Goal: Transaction & Acquisition: Purchase product/service

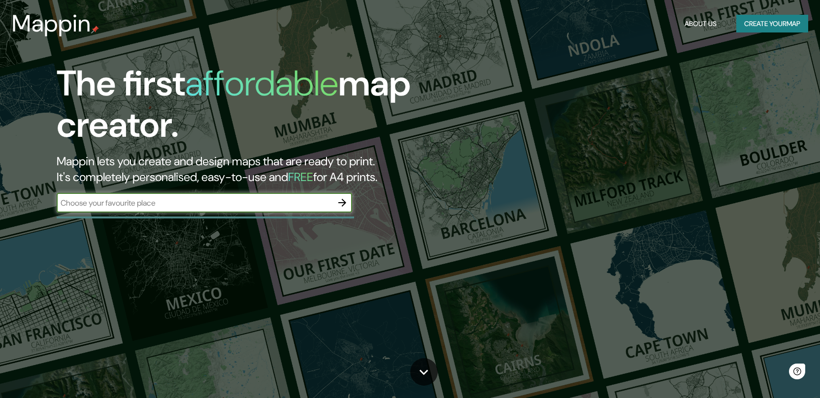
click at [244, 205] on input "text" at bounding box center [195, 202] width 276 height 11
type input "[GEOGRAPHIC_DATA][PERSON_NAME]"
click at [343, 207] on icon "button" at bounding box center [342, 203] width 12 height 12
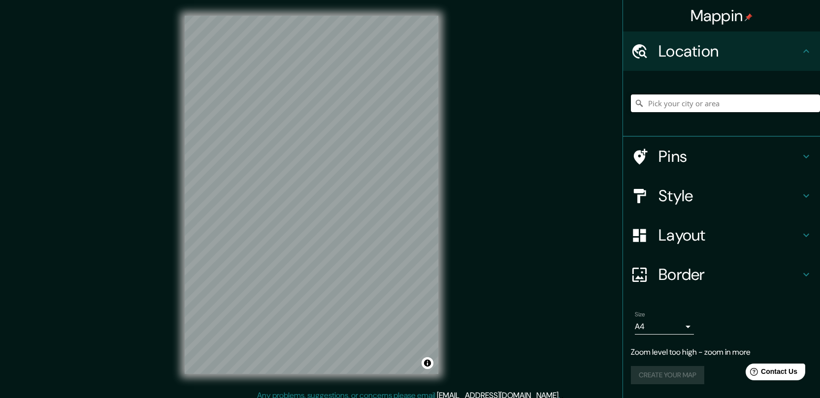
click at [692, 102] on input "Pick your city or area" at bounding box center [725, 104] width 189 height 18
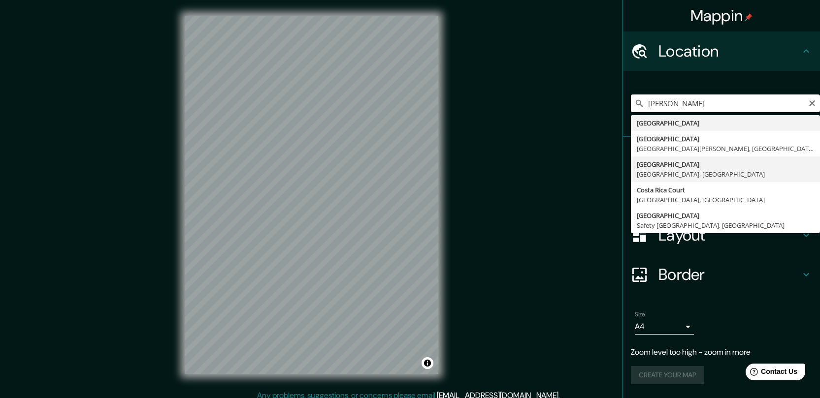
scroll to position [7, 0]
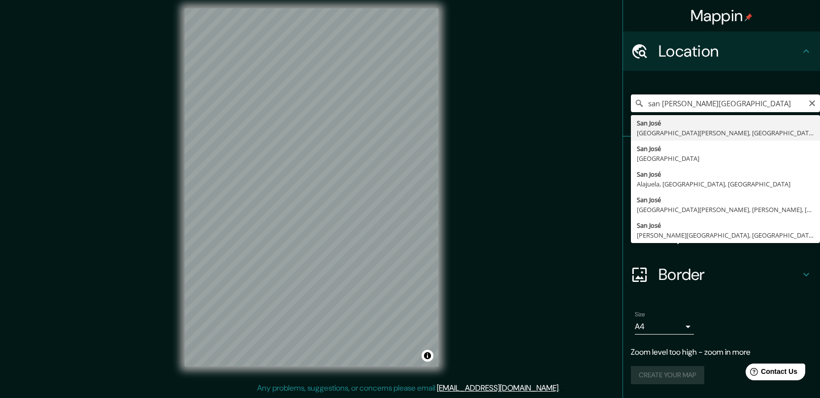
type input "[GEOGRAPHIC_DATA][PERSON_NAME], [GEOGRAPHIC_DATA][PERSON_NAME], [GEOGRAPHIC_DAT…"
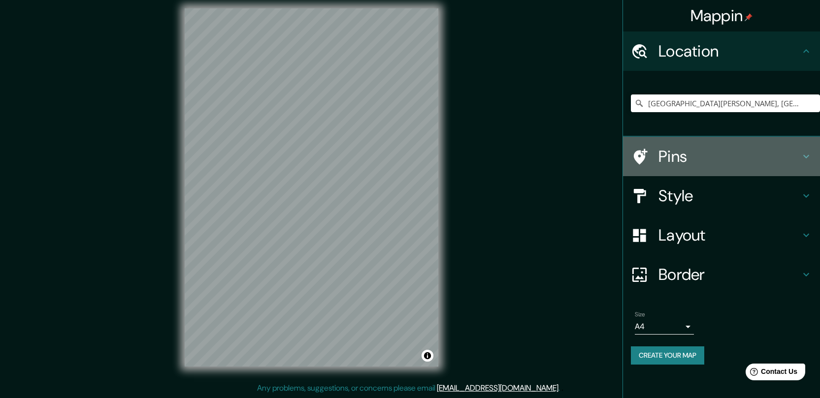
click at [678, 158] on h4 "Pins" at bounding box center [729, 157] width 142 height 20
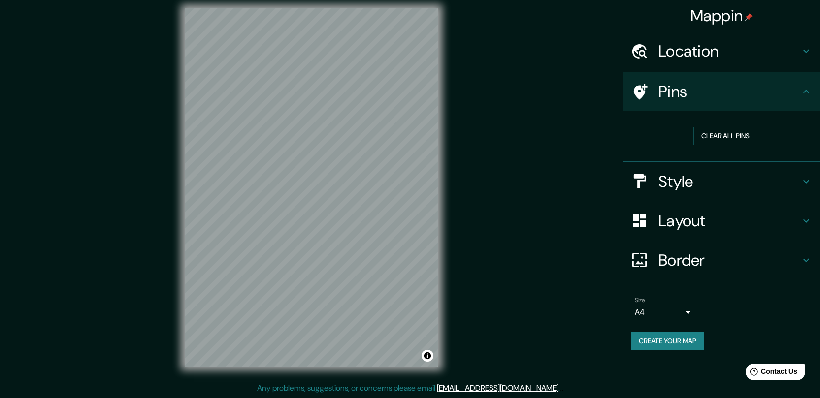
click at [684, 176] on h4 "Style" at bounding box center [729, 182] width 142 height 20
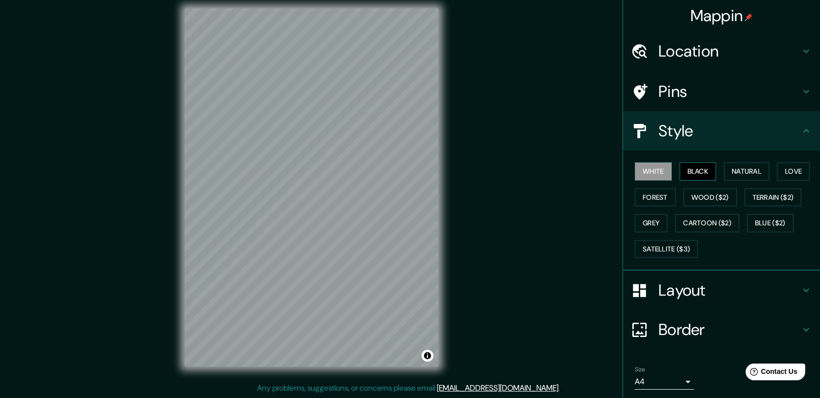
click at [684, 176] on button "Black" at bounding box center [698, 171] width 37 height 18
click at [734, 174] on button "Natural" at bounding box center [746, 171] width 45 height 18
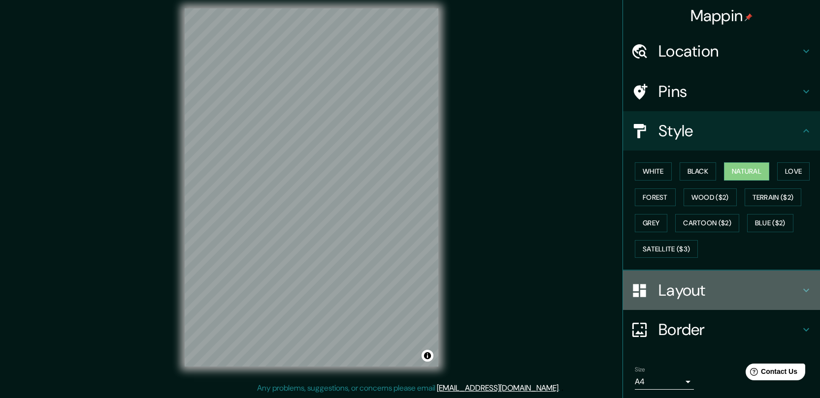
click at [698, 290] on h4 "Layout" at bounding box center [729, 291] width 142 height 20
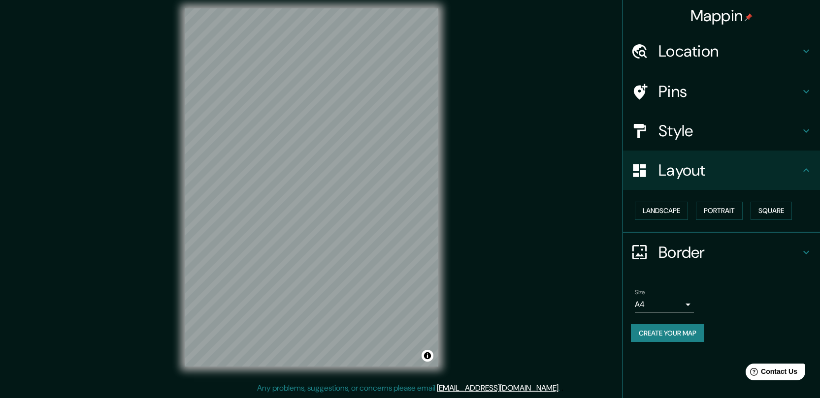
click at [681, 301] on body "Mappin Location [GEOGRAPHIC_DATA][PERSON_NAME], [GEOGRAPHIC_DATA][PERSON_NAME],…" at bounding box center [410, 192] width 820 height 398
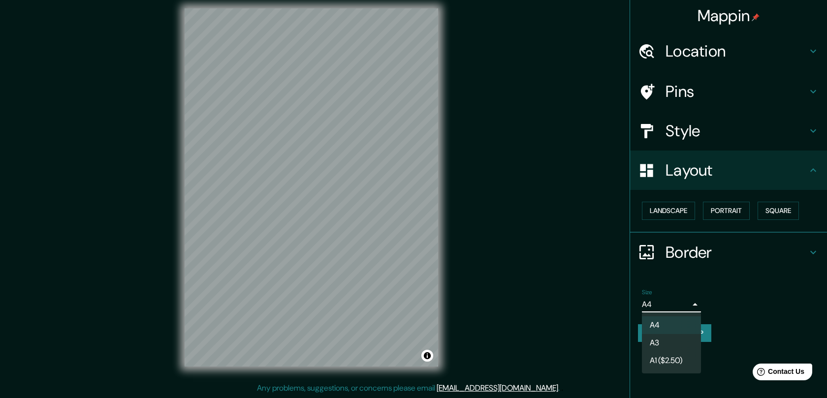
click at [678, 341] on li "A3" at bounding box center [671, 343] width 59 height 18
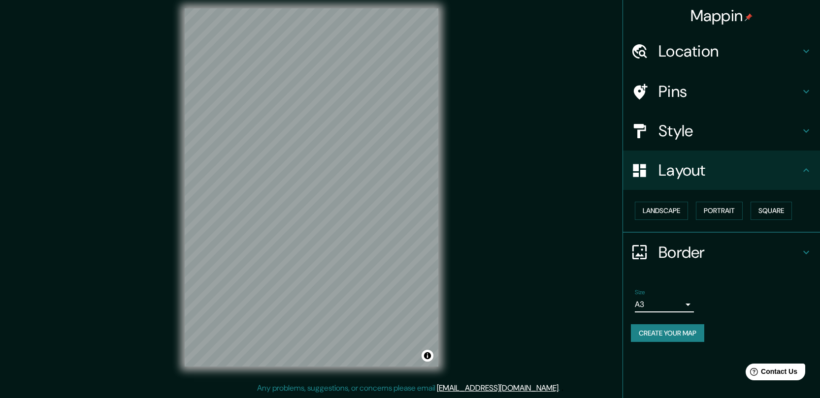
click at [679, 308] on body "Mappin Location [GEOGRAPHIC_DATA][PERSON_NAME], [GEOGRAPHIC_DATA][PERSON_NAME],…" at bounding box center [410, 192] width 820 height 398
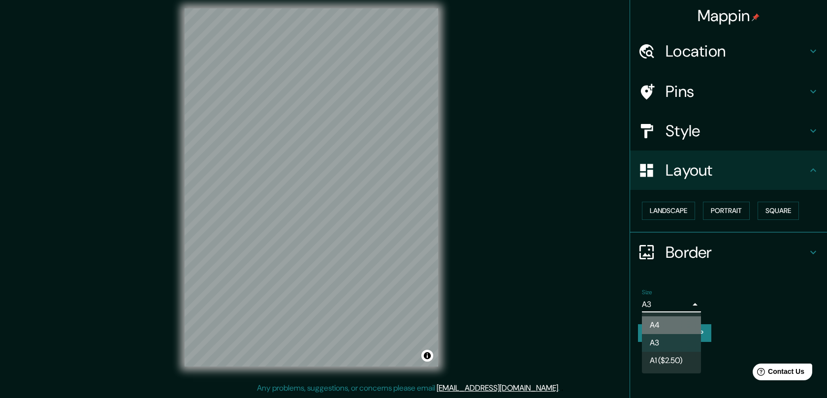
click at [678, 325] on li "A4" at bounding box center [671, 326] width 59 height 18
type input "single"
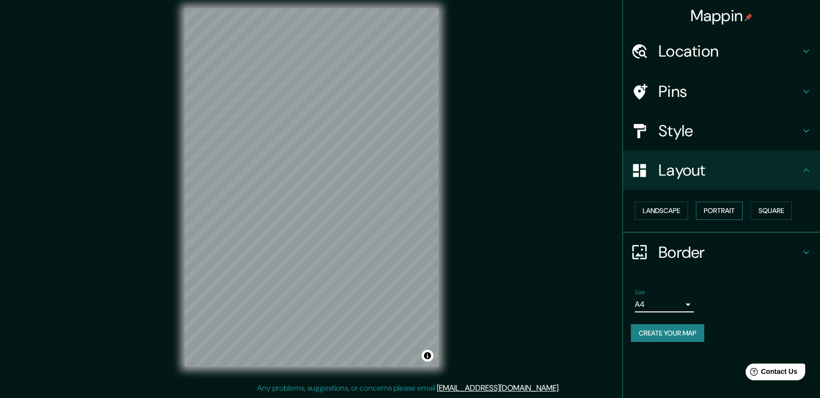
click at [719, 212] on button "Portrait" at bounding box center [719, 211] width 47 height 18
click at [773, 202] on button "Square" at bounding box center [770, 211] width 41 height 18
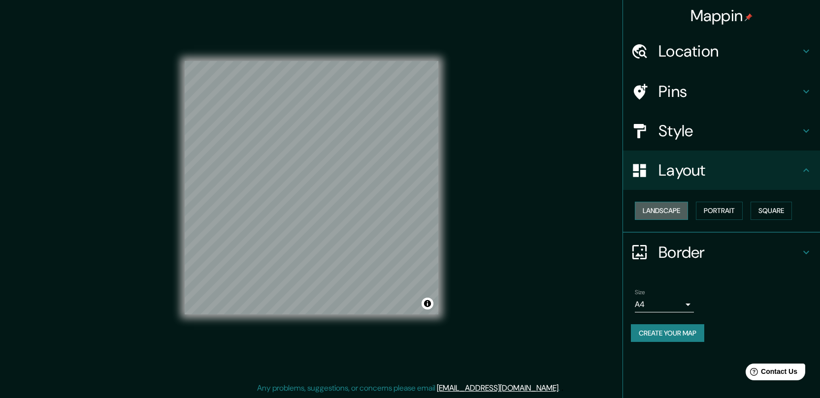
click at [665, 216] on button "Landscape" at bounding box center [661, 211] width 53 height 18
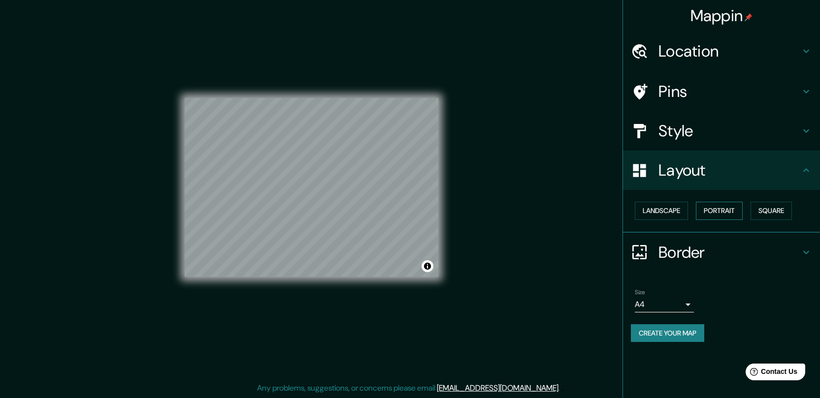
click at [727, 214] on button "Portrait" at bounding box center [719, 211] width 47 height 18
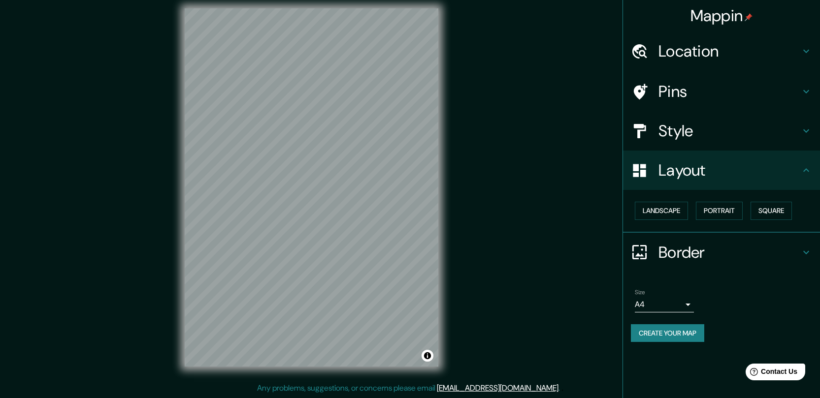
click at [698, 137] on h4 "Style" at bounding box center [729, 131] width 142 height 20
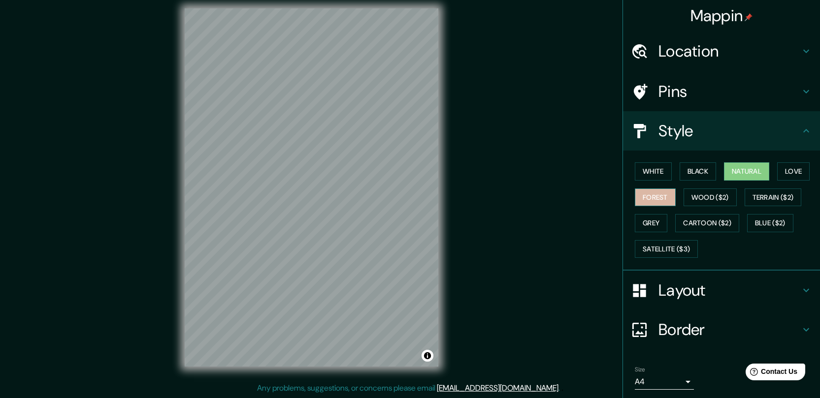
click at [646, 198] on button "Forest" at bounding box center [655, 198] width 41 height 18
click at [687, 171] on button "Black" at bounding box center [698, 171] width 37 height 18
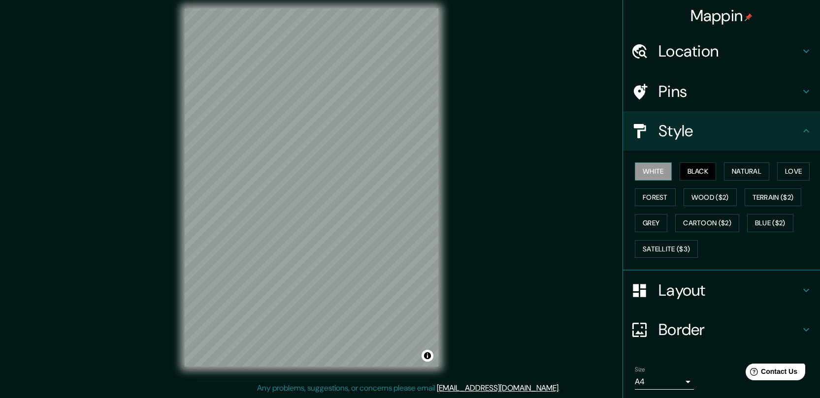
click at [650, 170] on button "White" at bounding box center [653, 171] width 37 height 18
click at [792, 169] on button "Love" at bounding box center [793, 171] width 32 height 18
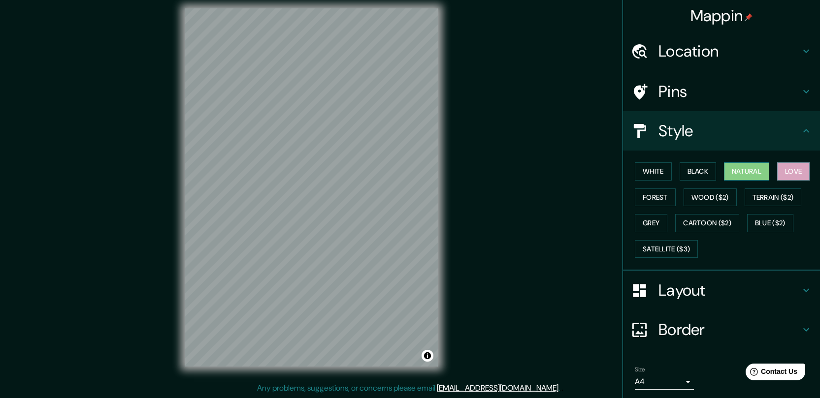
click at [745, 172] on button "Natural" at bounding box center [746, 171] width 45 height 18
click at [693, 174] on button "Black" at bounding box center [698, 171] width 37 height 18
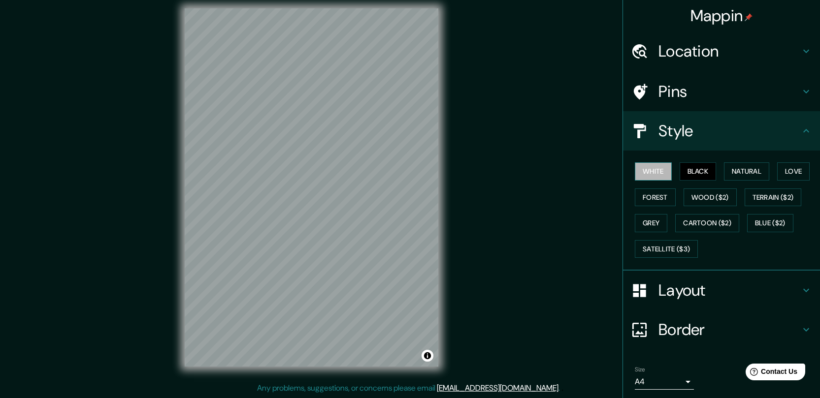
click at [657, 171] on button "White" at bounding box center [653, 171] width 37 height 18
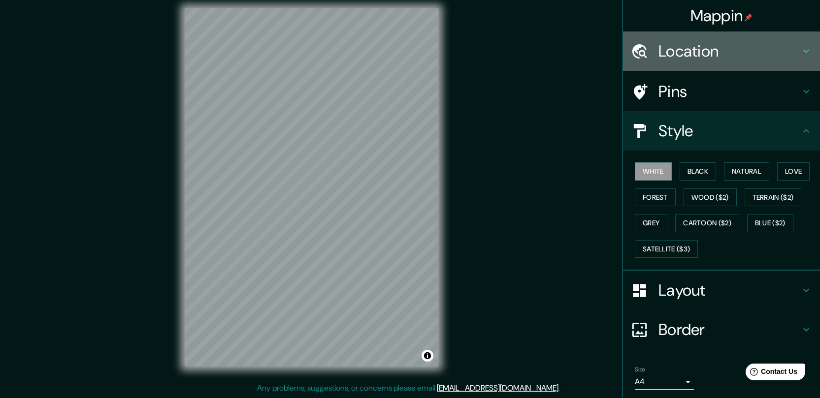
click at [736, 53] on h4 "Location" at bounding box center [729, 51] width 142 height 20
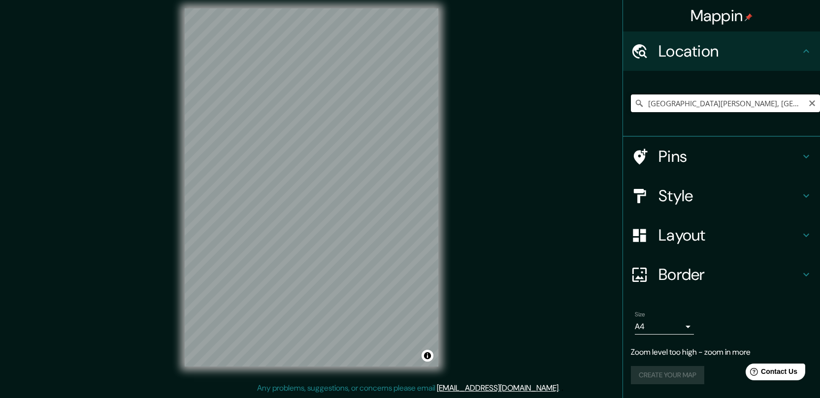
click at [762, 99] on input "[GEOGRAPHIC_DATA][PERSON_NAME], [GEOGRAPHIC_DATA][PERSON_NAME], [GEOGRAPHIC_DAT…" at bounding box center [725, 104] width 189 height 18
click at [775, 102] on input "[GEOGRAPHIC_DATA][PERSON_NAME], [GEOGRAPHIC_DATA][PERSON_NAME], [GEOGRAPHIC_DAT…" at bounding box center [725, 104] width 189 height 18
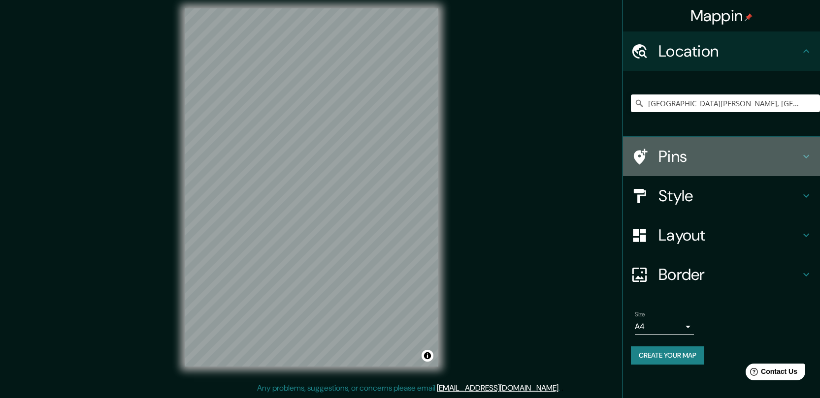
click at [671, 155] on h4 "Pins" at bounding box center [729, 157] width 142 height 20
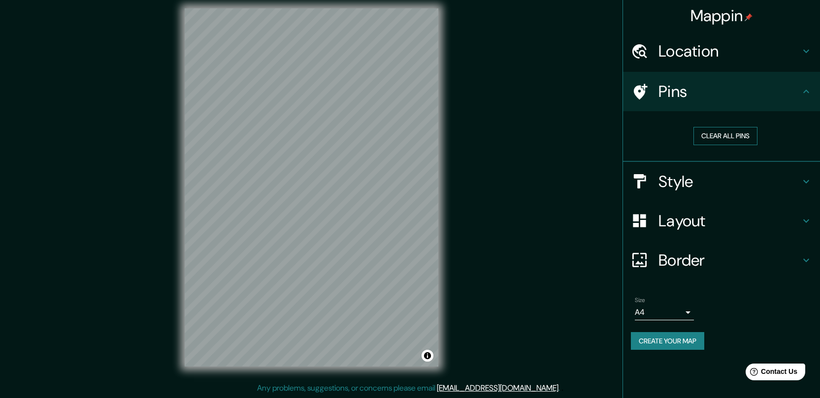
click at [721, 135] on button "Clear all pins" at bounding box center [725, 136] width 64 height 18
click at [710, 58] on h4 "Location" at bounding box center [729, 51] width 142 height 20
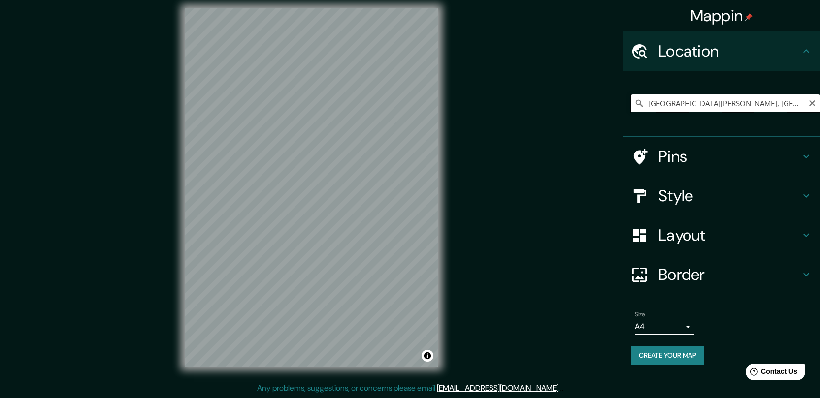
click at [710, 112] on input "[GEOGRAPHIC_DATA][PERSON_NAME], [GEOGRAPHIC_DATA][PERSON_NAME], [GEOGRAPHIC_DAT…" at bounding box center [725, 104] width 189 height 18
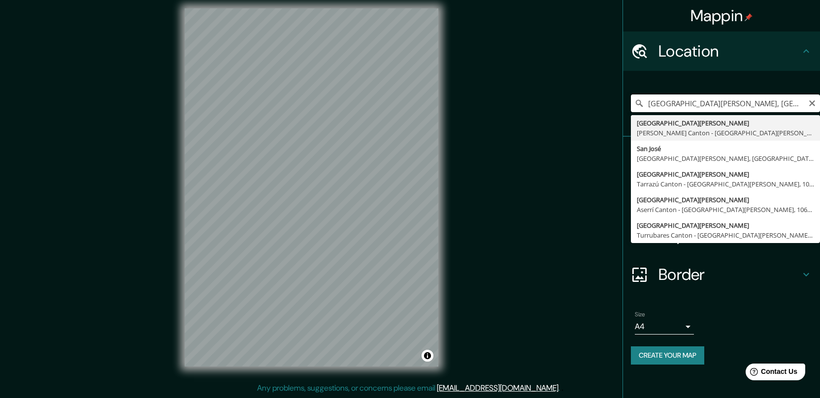
type input "[GEOGRAPHIC_DATA][PERSON_NAME], [GEOGRAPHIC_DATA][PERSON_NAME], [GEOGRAPHIC_DAT…"
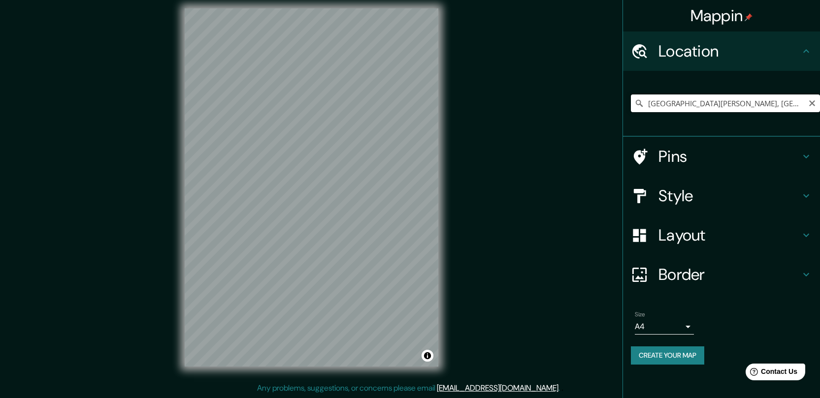
click at [769, 106] on input "[GEOGRAPHIC_DATA][PERSON_NAME], [GEOGRAPHIC_DATA][PERSON_NAME], [GEOGRAPHIC_DAT…" at bounding box center [725, 104] width 189 height 18
click at [684, 46] on h4 "Location" at bounding box center [729, 51] width 142 height 20
